Goal: Information Seeking & Learning: Learn about a topic

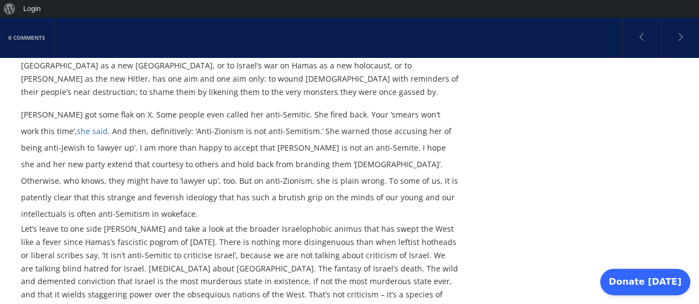
scroll to position [686, 0]
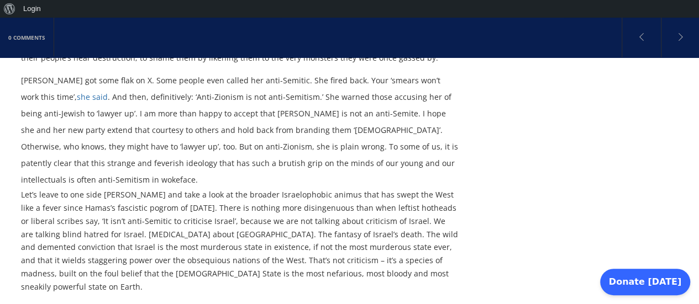
click at [697, 299] on div "0 Comments Yes, anti-Zionism is anti-Semitism Zarah Sultana is so wrong. Today’…" at bounding box center [349, 227] width 699 height 1624
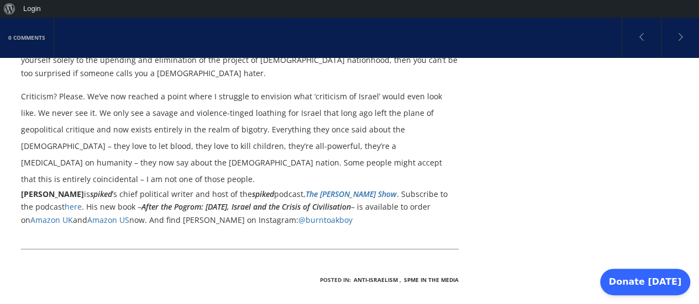
scroll to position [1079, 0]
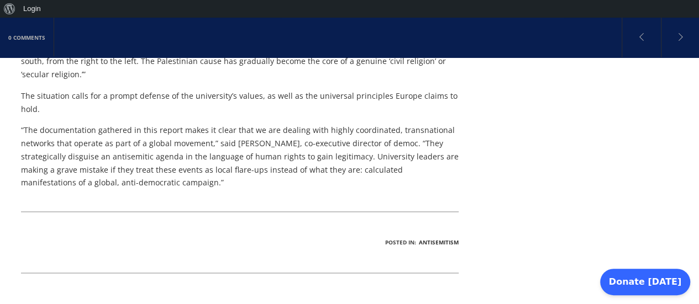
scroll to position [752, 0]
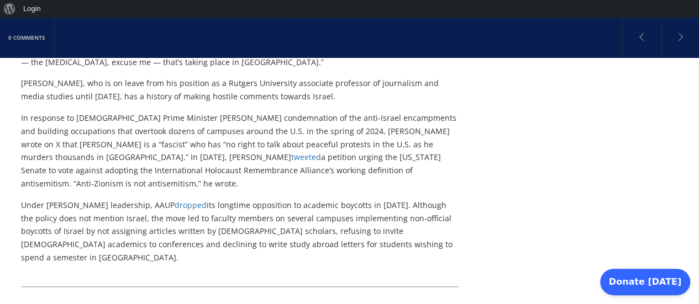
scroll to position [407, 0]
